Goal: Feedback & Contribution: Contribute content

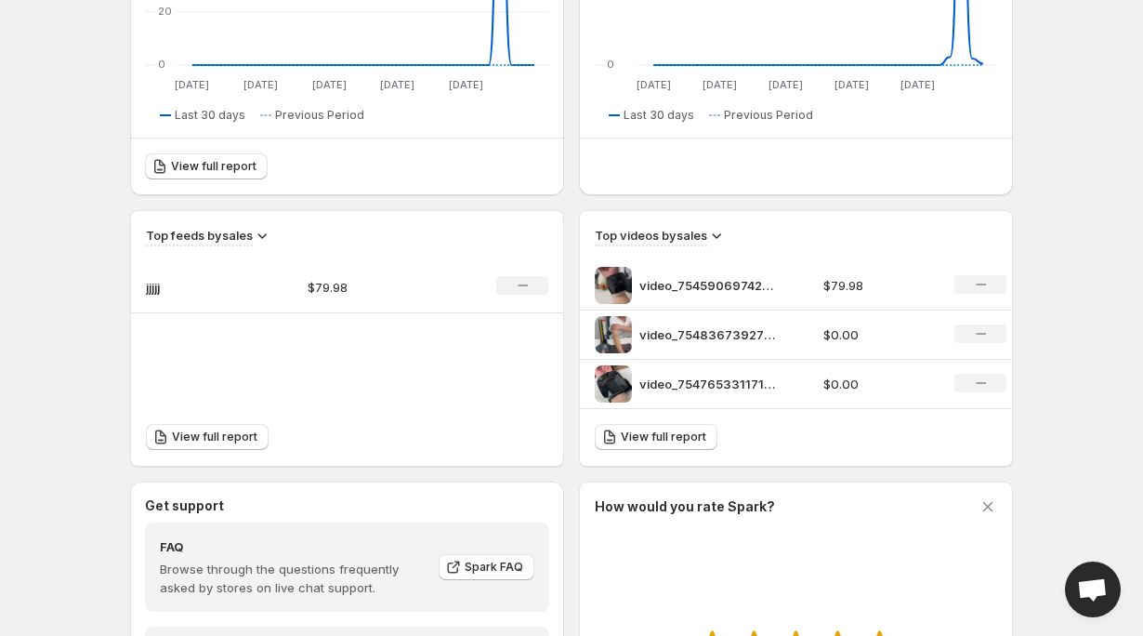
scroll to position [408, 0]
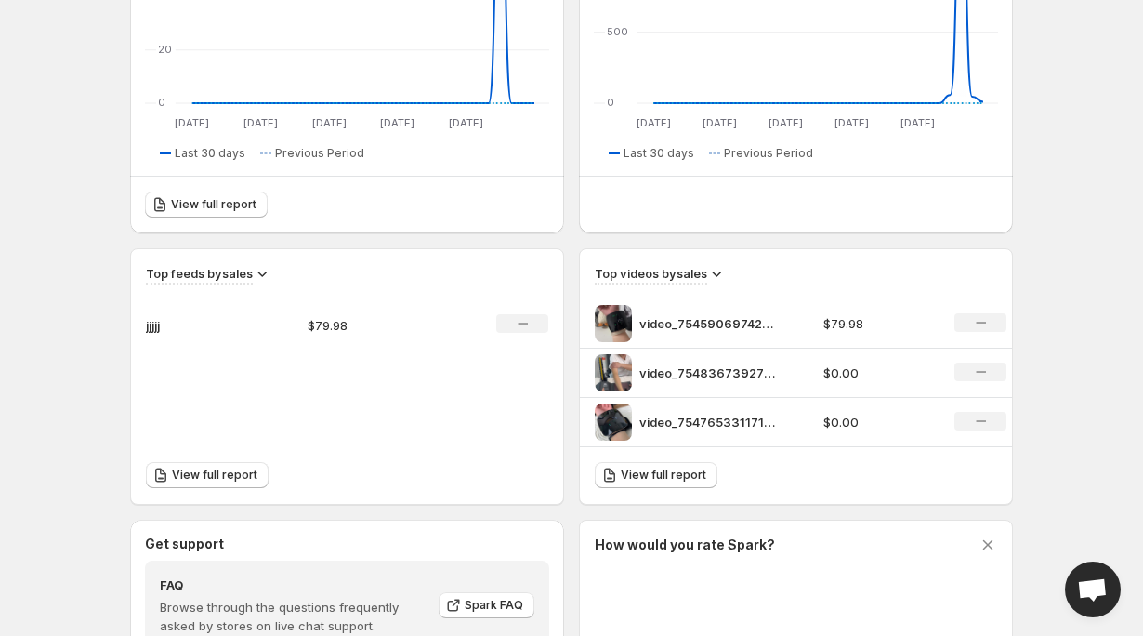
click at [990, 326] on div "No change" at bounding box center [980, 322] width 52 height 19
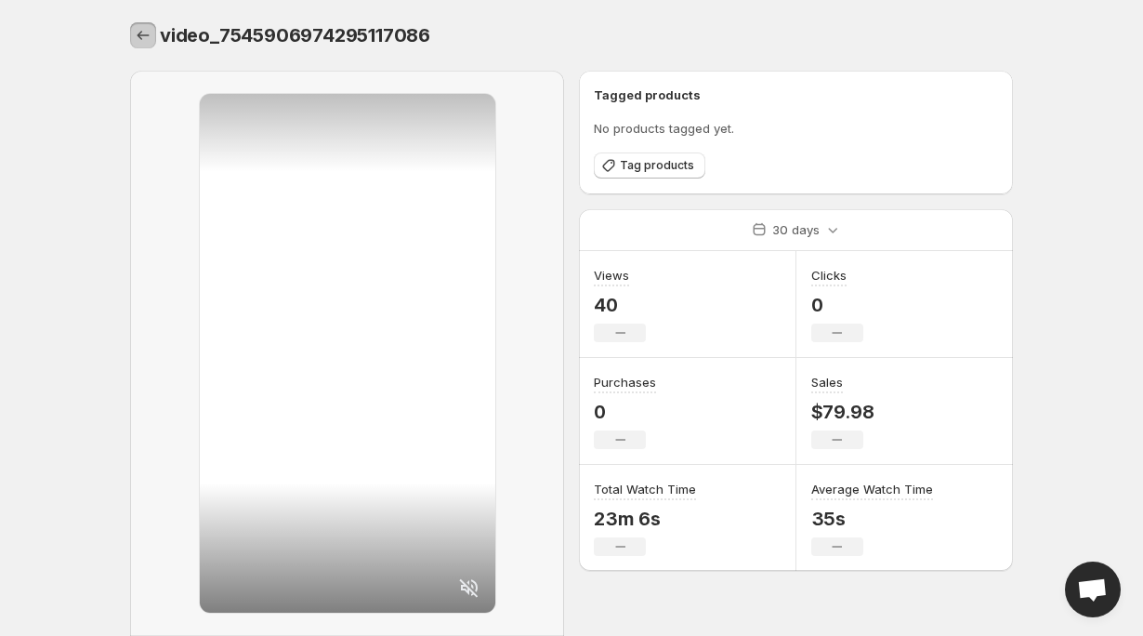
click at [141, 44] on icon "Settings" at bounding box center [143, 35] width 19 height 19
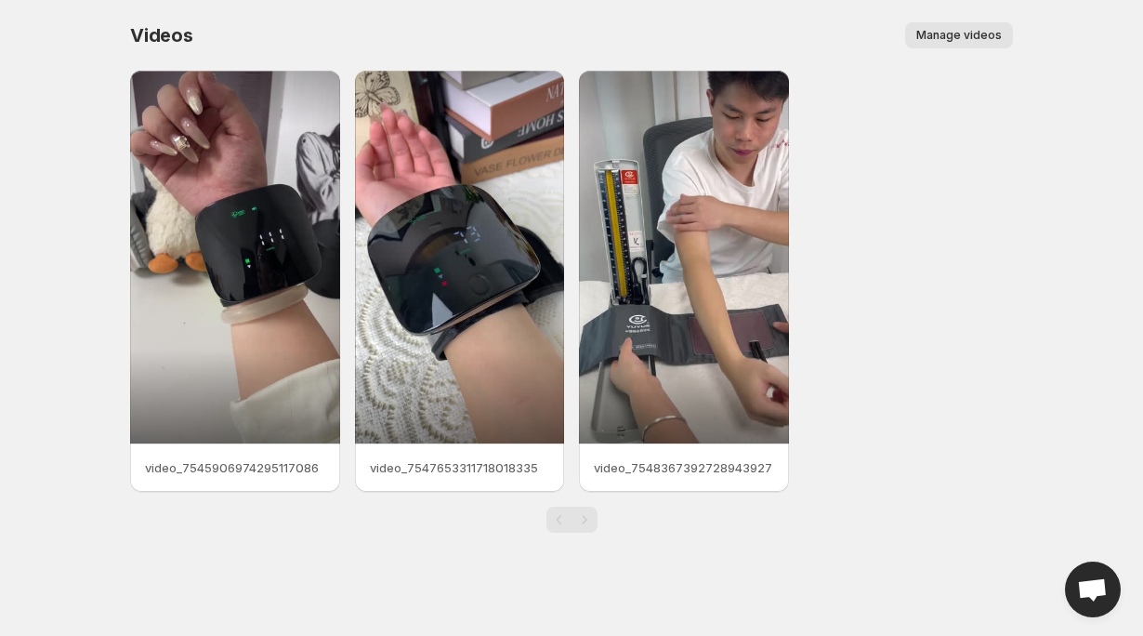
click at [930, 35] on span "Manage videos" at bounding box center [958, 35] width 85 height 15
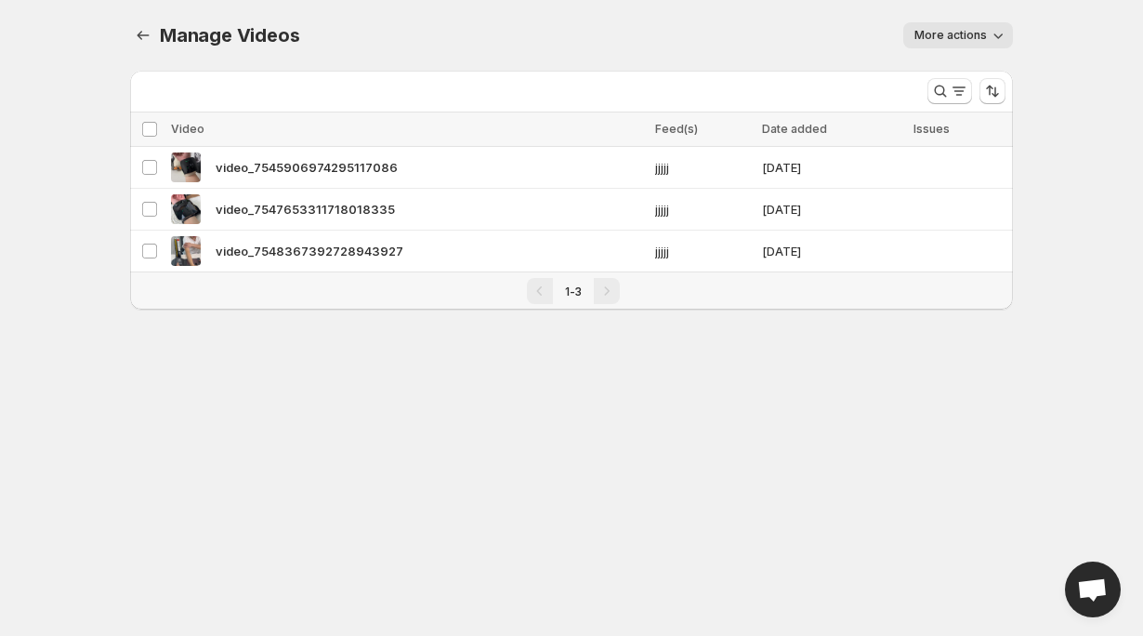
click at [151, 138] on th "Select all videos" at bounding box center [147, 129] width 35 height 34
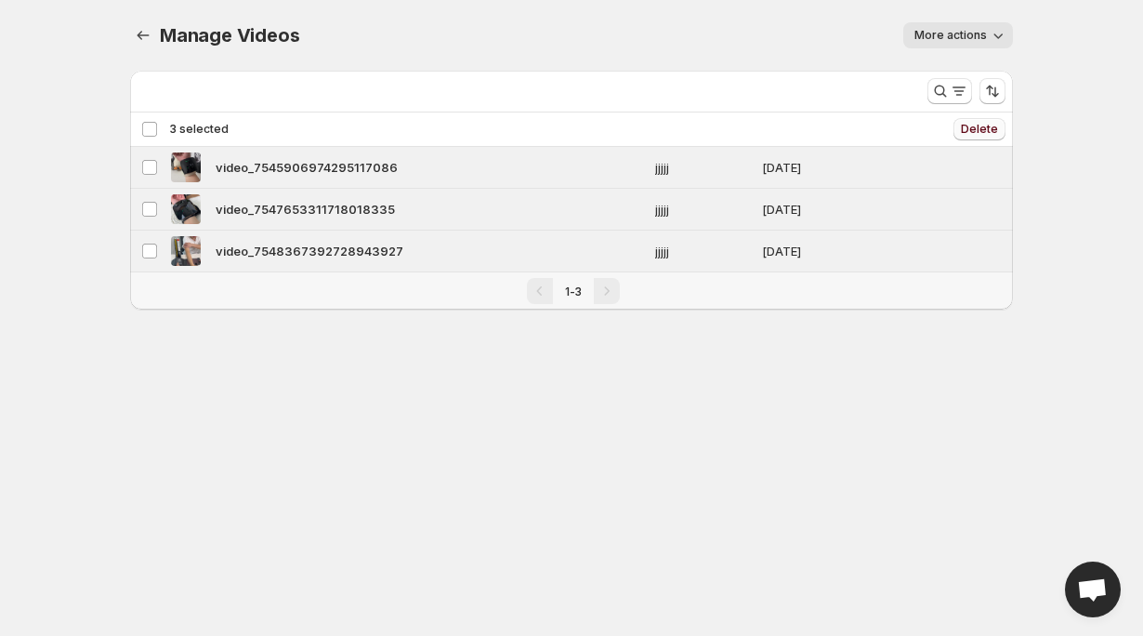
click at [984, 124] on span "Delete" at bounding box center [979, 129] width 37 height 15
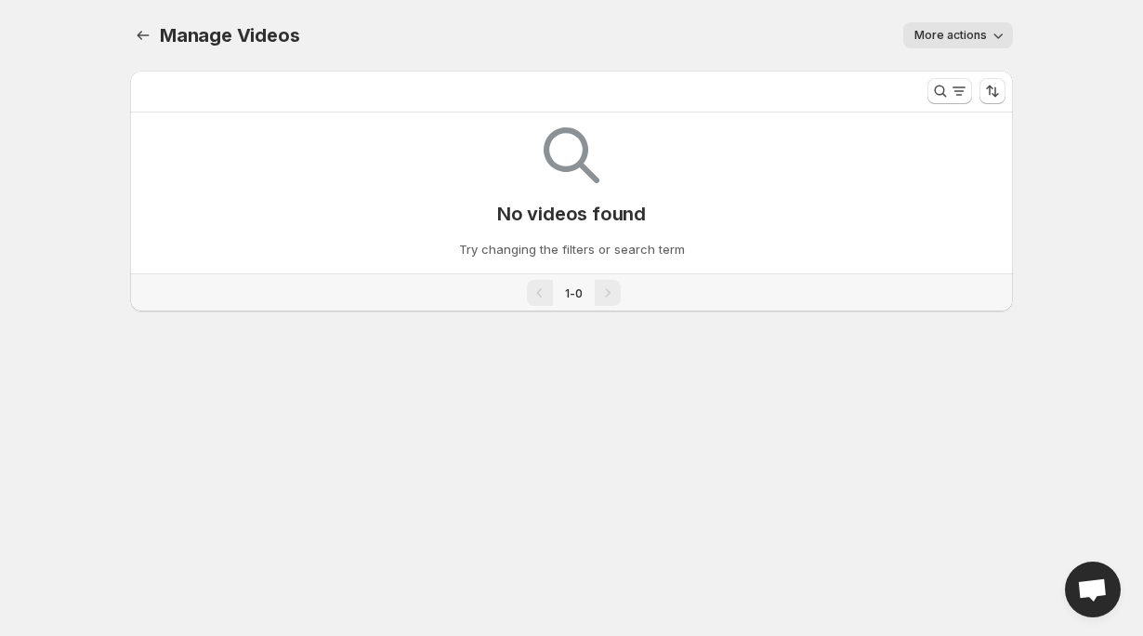
click at [990, 42] on icon "button" at bounding box center [998, 35] width 19 height 19
click at [994, 74] on span "Regenerate missing previews" at bounding box center [1003, 74] width 172 height 15
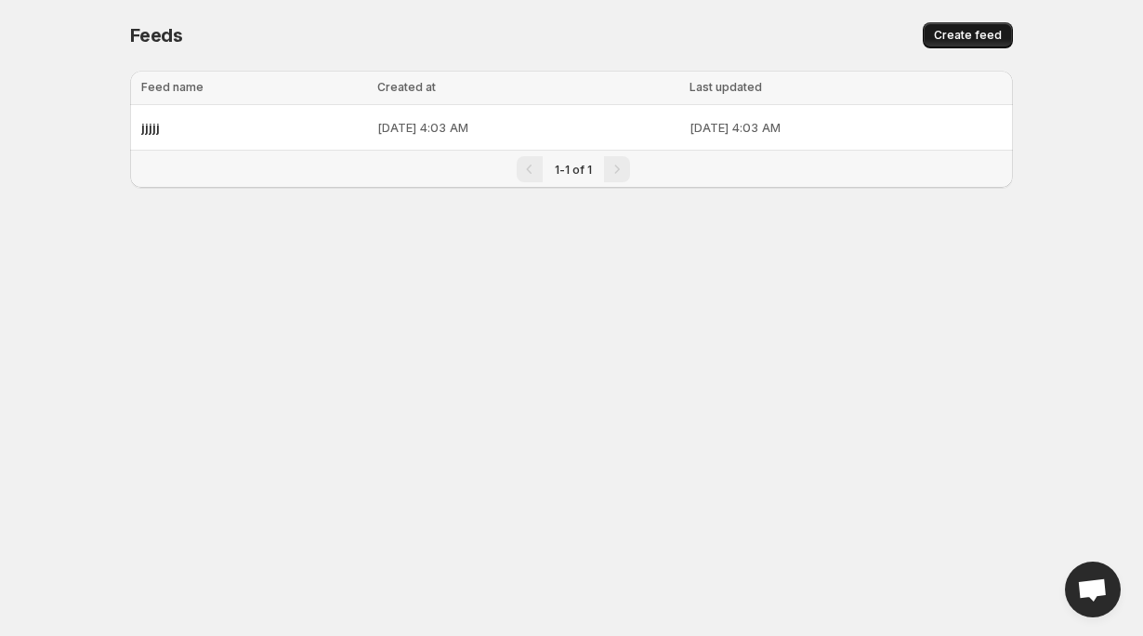
click at [990, 39] on span "Create feed" at bounding box center [968, 35] width 68 height 15
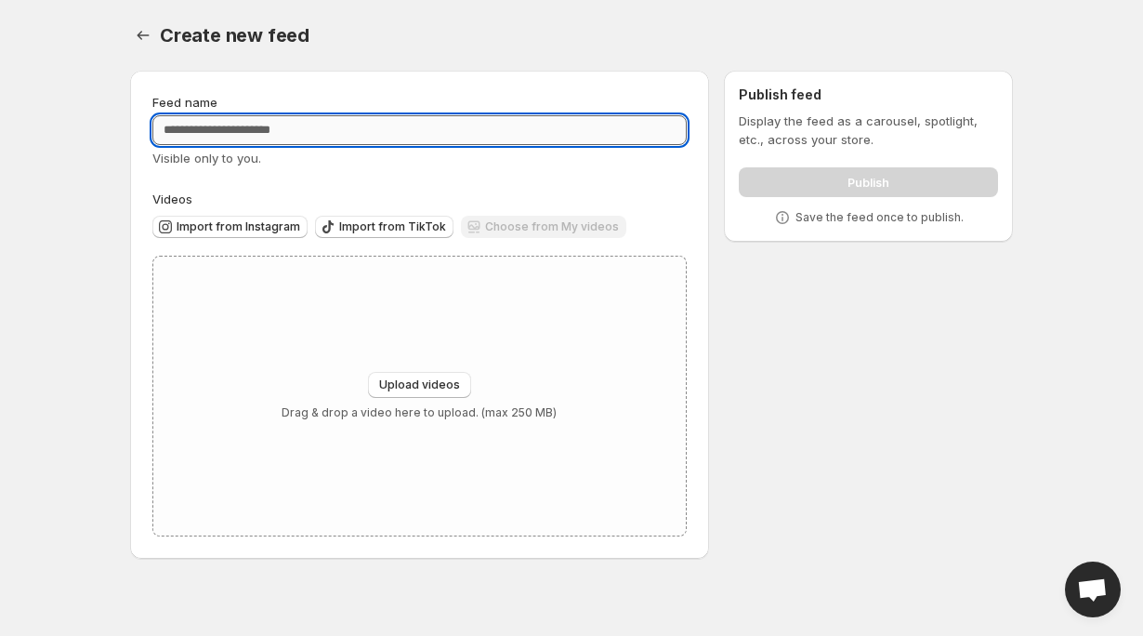
click at [334, 131] on input "Feed name" at bounding box center [419, 130] width 534 height 30
type input "*"
type input "******"
click at [413, 386] on span "Upload videos" at bounding box center [419, 384] width 81 height 15
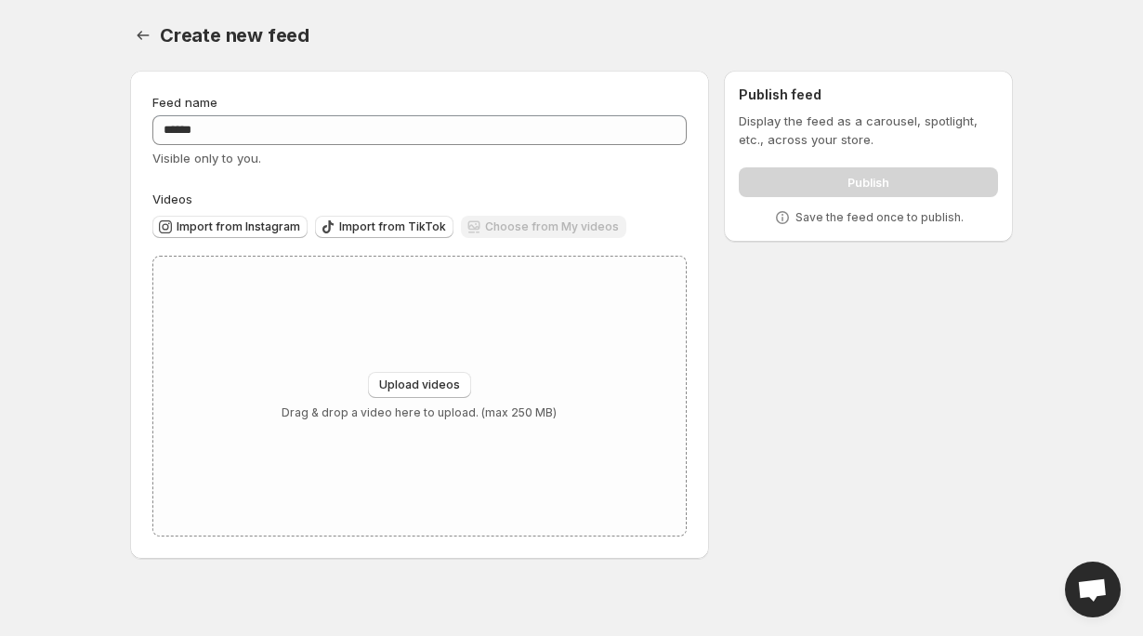
type input "**********"
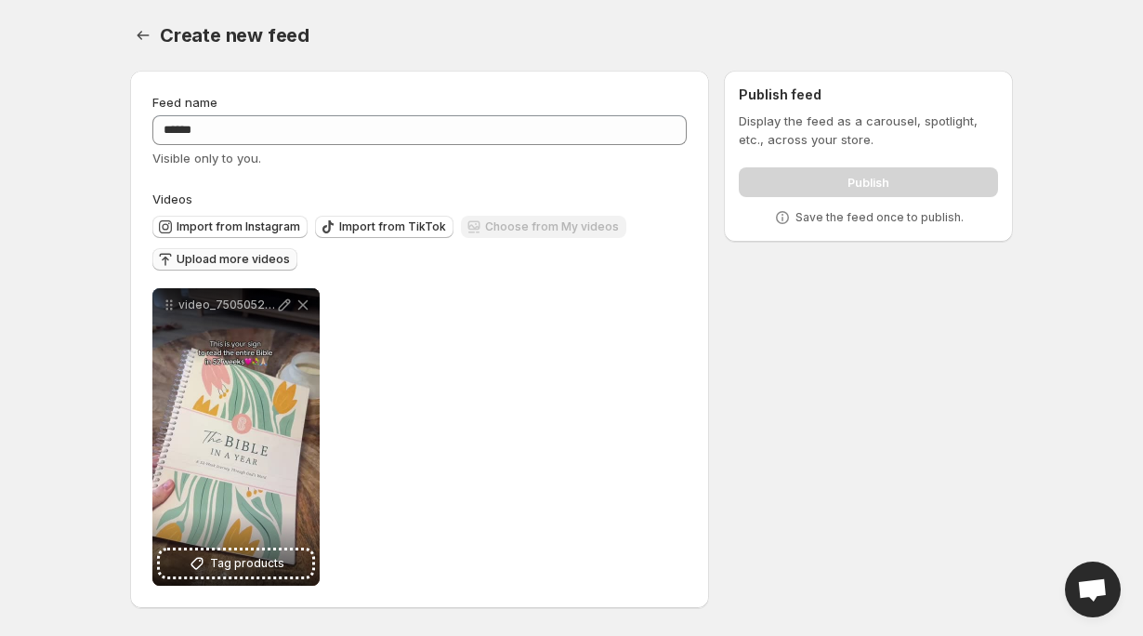
click at [217, 257] on span "Upload more videos" at bounding box center [233, 259] width 113 height 15
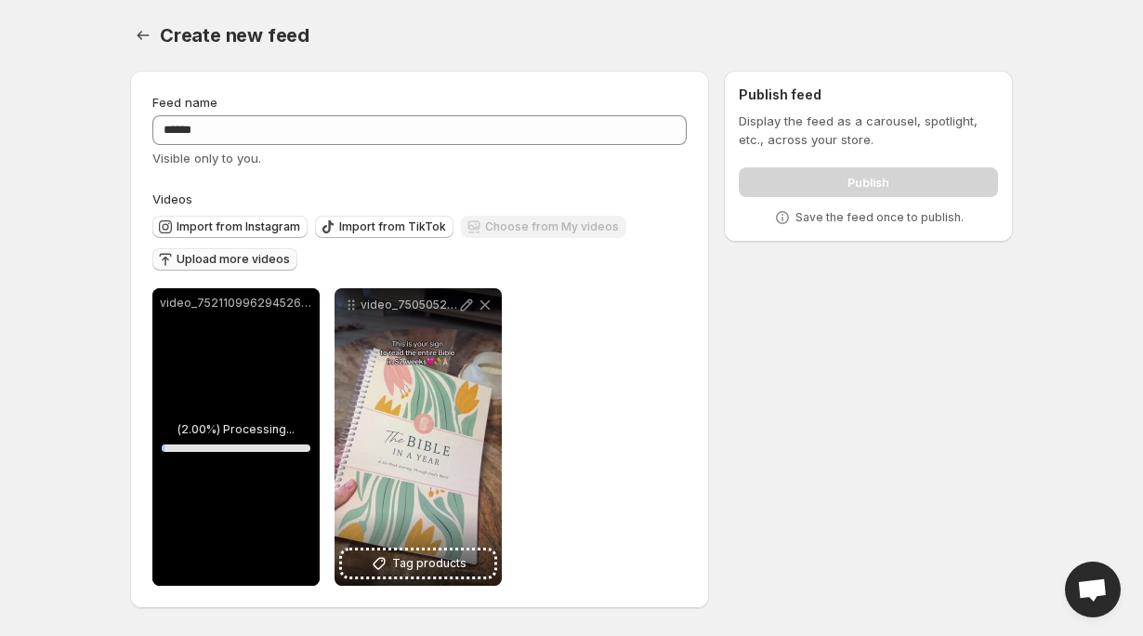
click at [200, 256] on span "Upload more videos" at bounding box center [233, 259] width 113 height 15
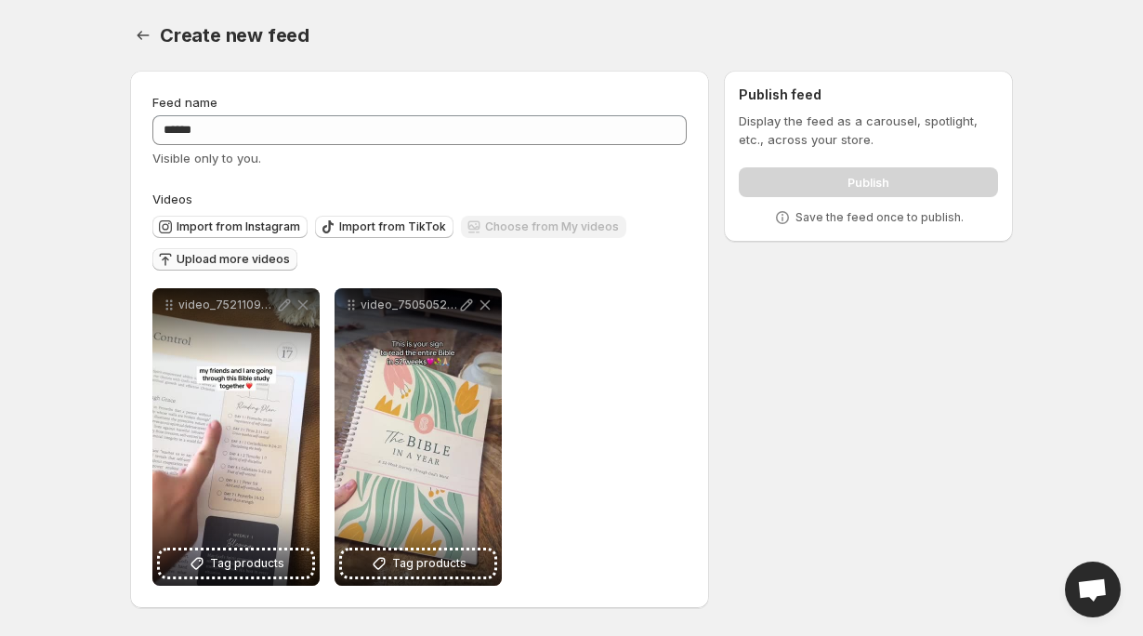
click at [245, 264] on span "Upload more videos" at bounding box center [233, 259] width 113 height 15
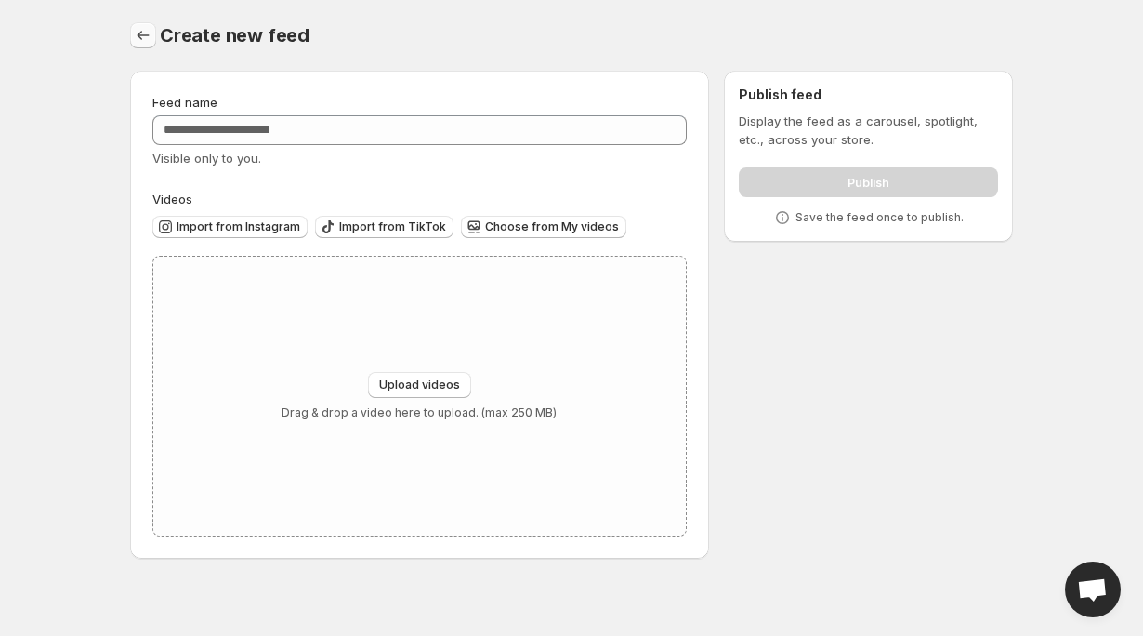
click at [141, 35] on icon "Settings" at bounding box center [144, 35] width 12 height 9
